Goal: Information Seeking & Learning: Learn about a topic

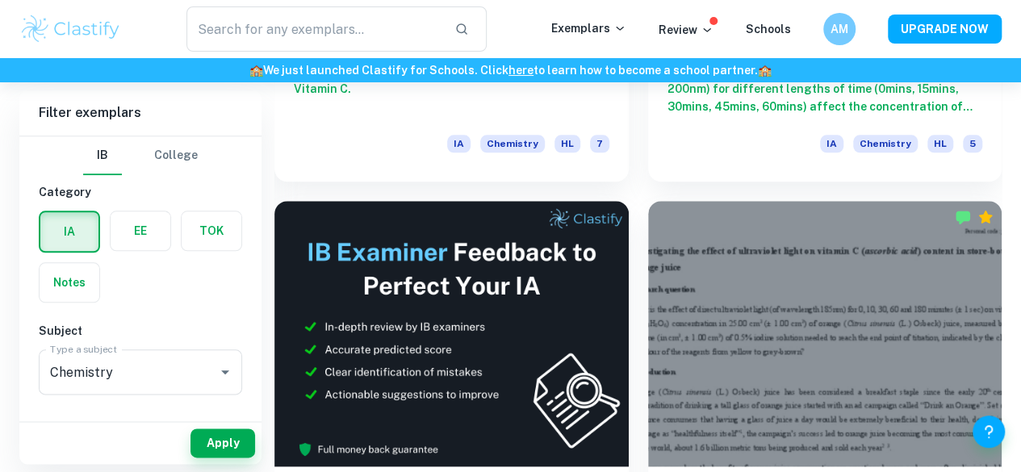
scroll to position [773, 0]
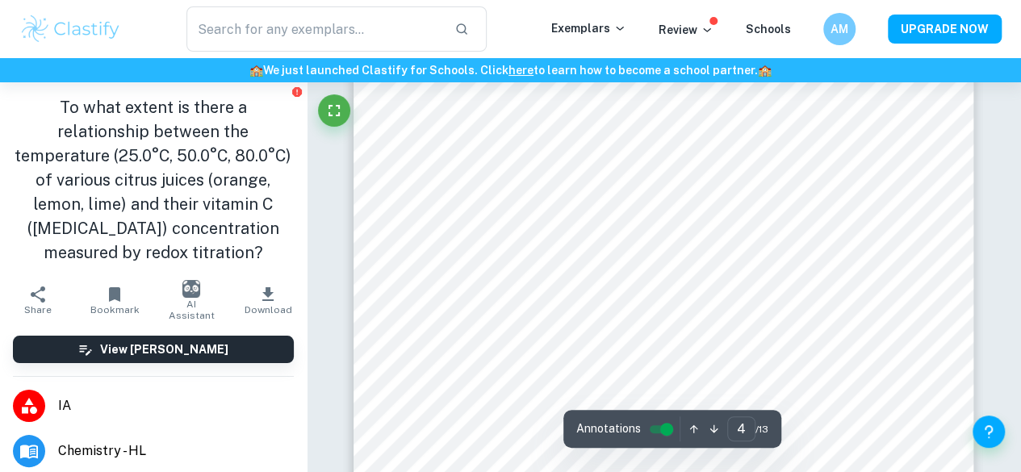
scroll to position [3298, 0]
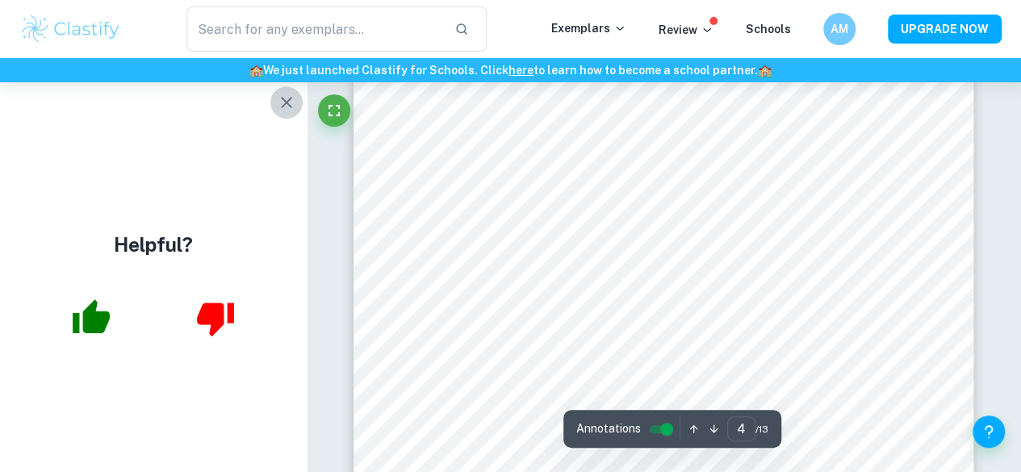
click at [283, 102] on icon "button" at bounding box center [286, 102] width 19 height 19
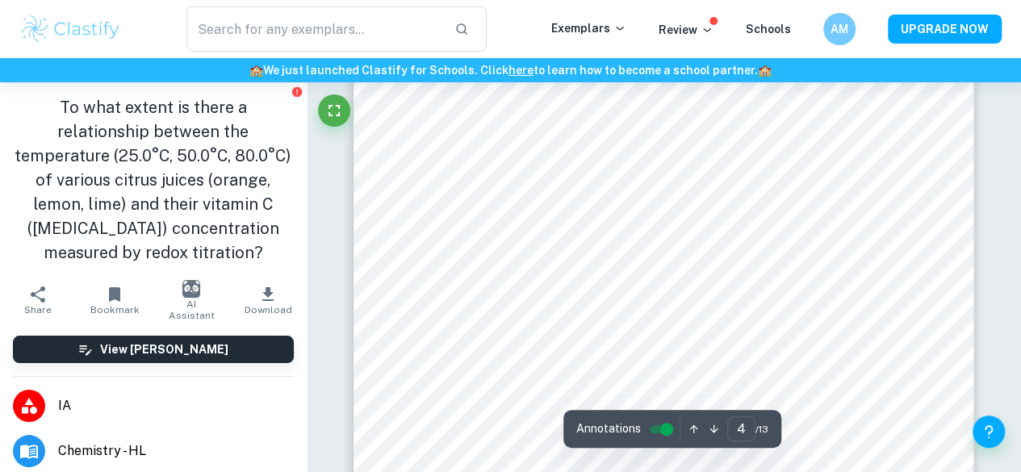
scroll to position [3200, 0]
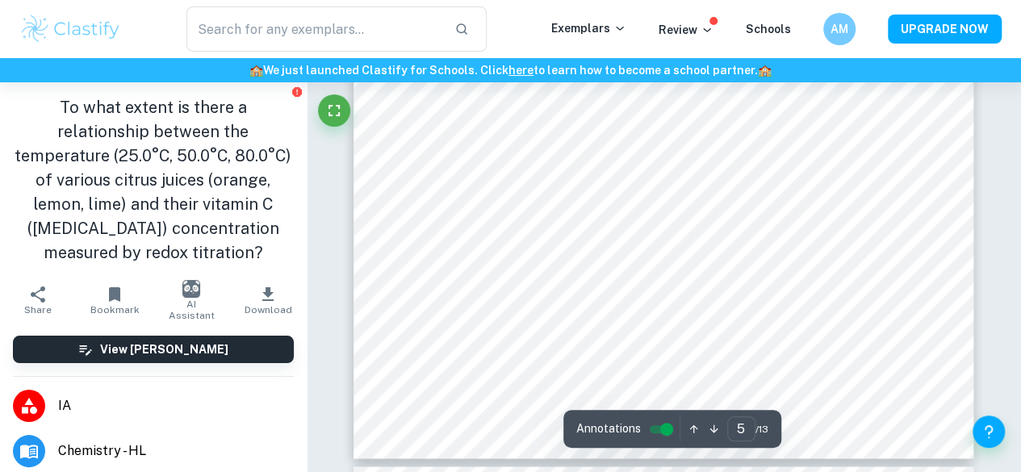
type input "6"
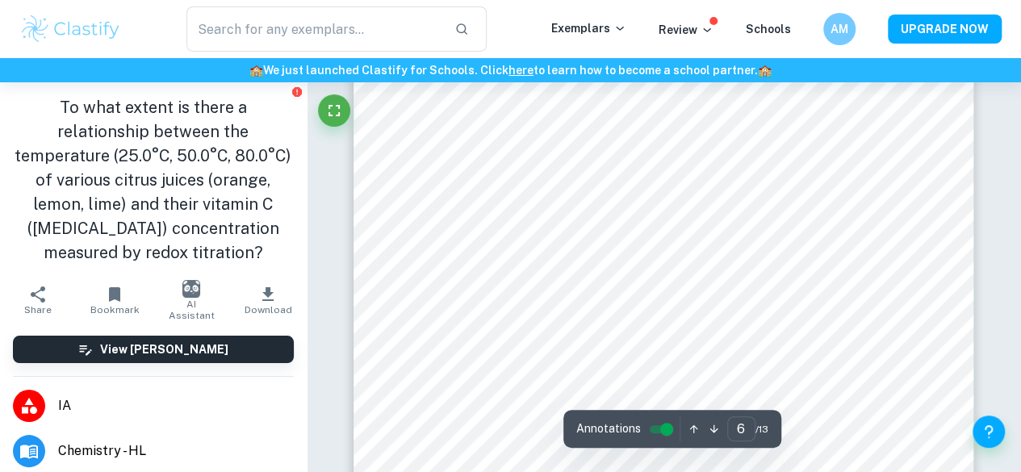
scroll to position [4681, 0]
